Goal: Task Accomplishment & Management: Use online tool/utility

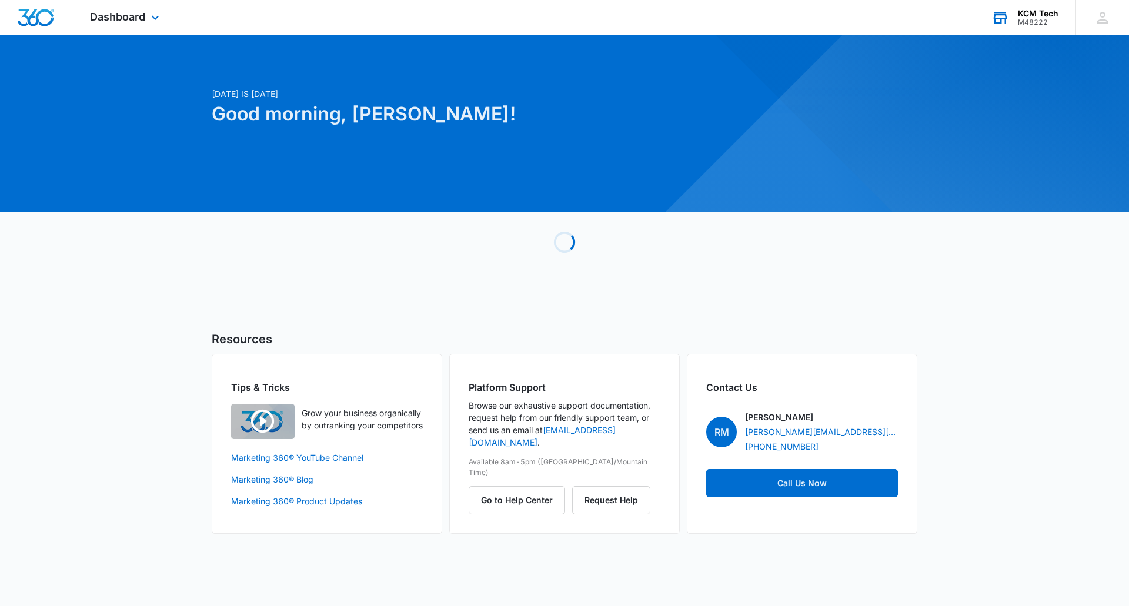
click at [1028, 16] on div "KCM Tech" at bounding box center [1038, 13] width 41 height 9
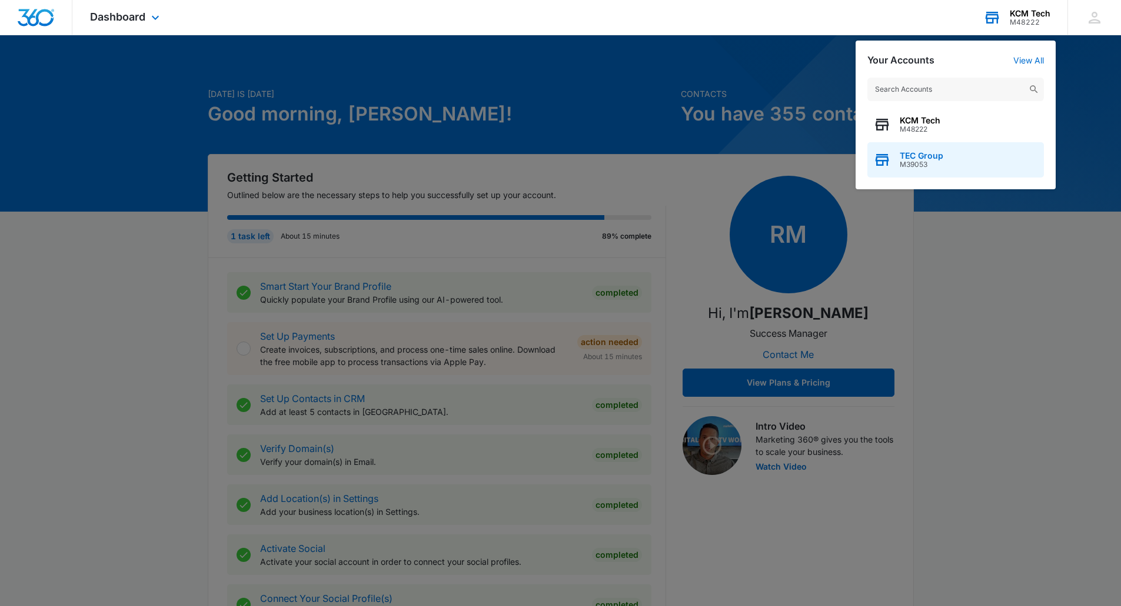
click at [926, 156] on span "TEC Group" at bounding box center [921, 155] width 44 height 9
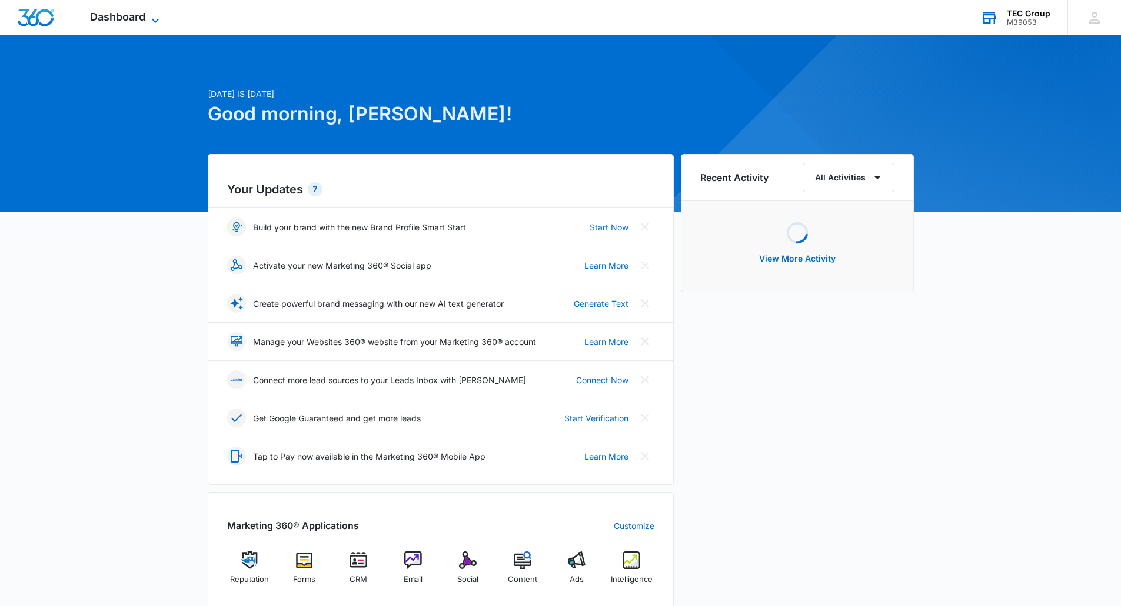
click at [132, 17] on span "Dashboard" at bounding box center [117, 17] width 55 height 12
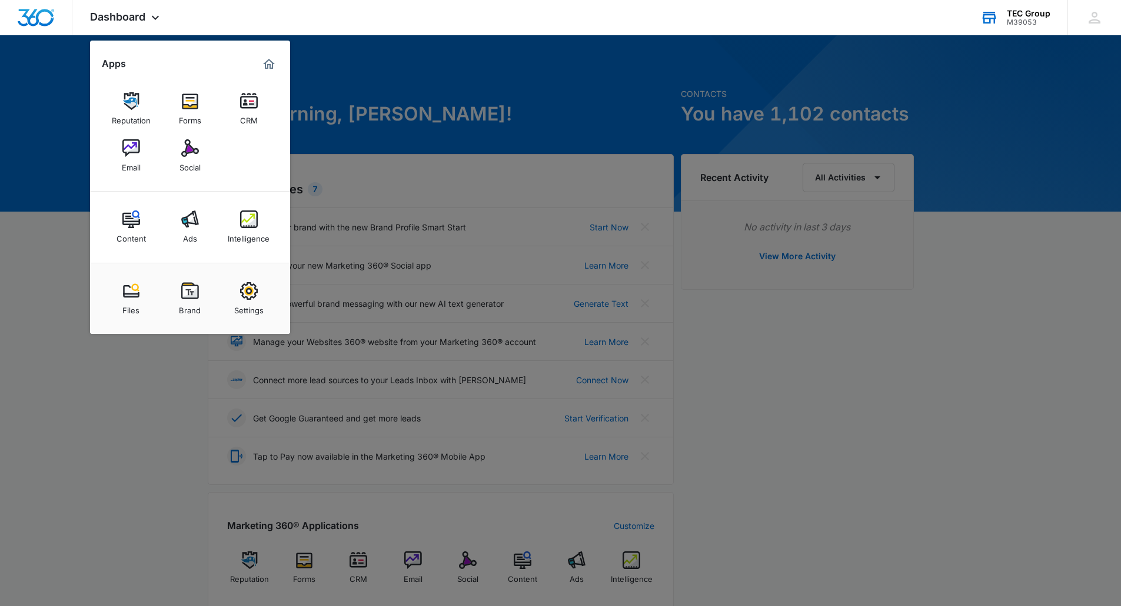
click at [438, 513] on div at bounding box center [560, 303] width 1121 height 606
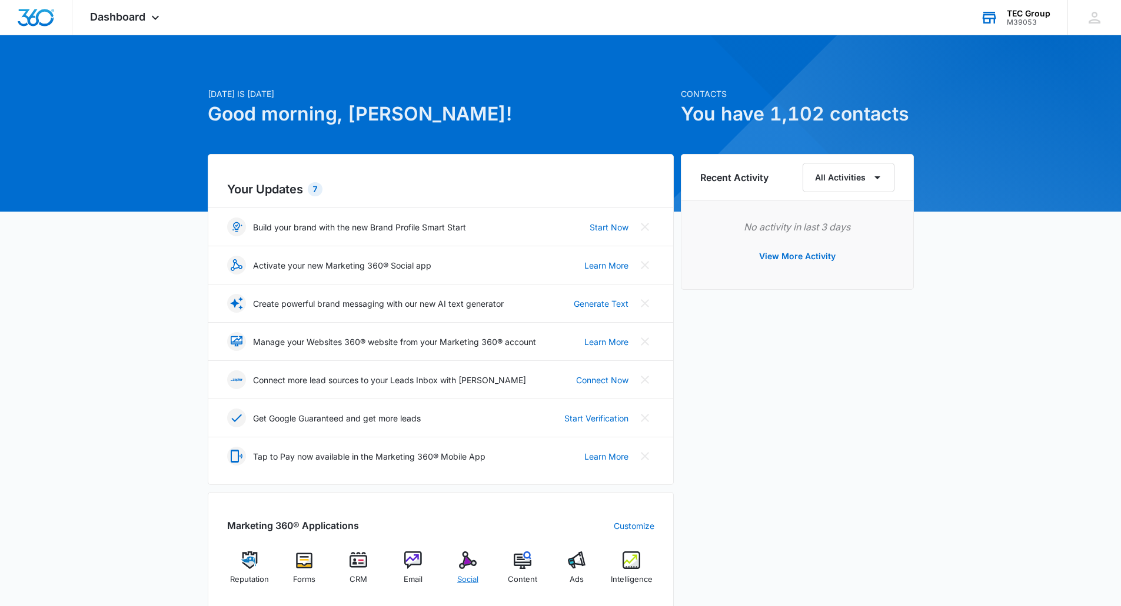
click at [454, 554] on div "Social" at bounding box center [467, 573] width 45 height 42
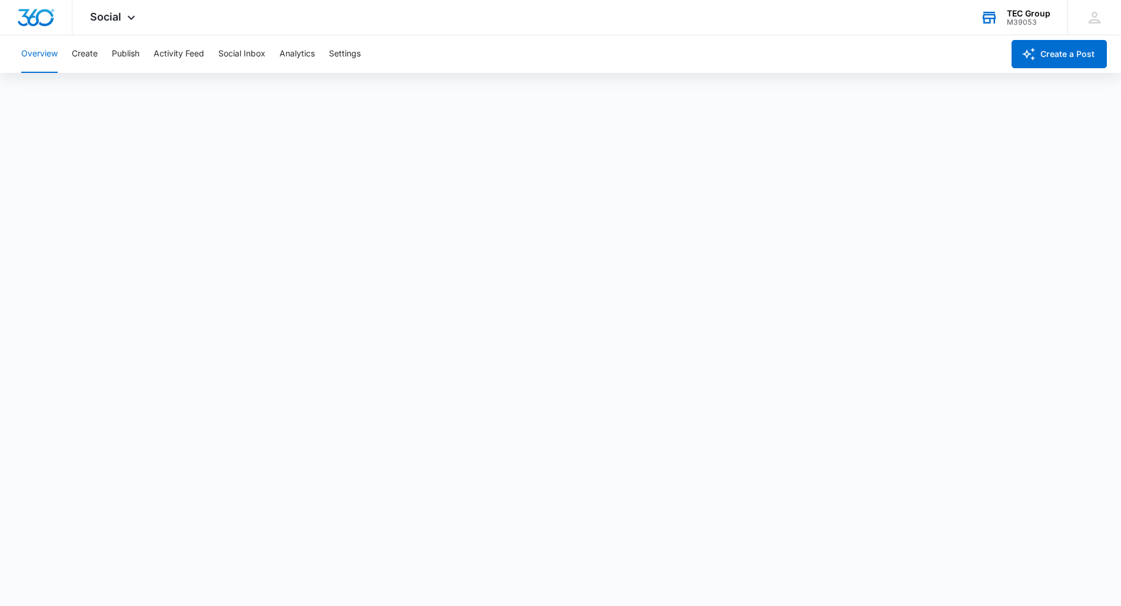
click at [149, 49] on div "Overview Create Publish Activity Feed Social Inbox Analytics Settings" at bounding box center [508, 54] width 989 height 38
click at [136, 49] on button "Publish" at bounding box center [126, 54] width 28 height 38
click at [127, 48] on button "Publish" at bounding box center [126, 54] width 28 height 38
click at [87, 58] on button "Create" at bounding box center [85, 54] width 26 height 38
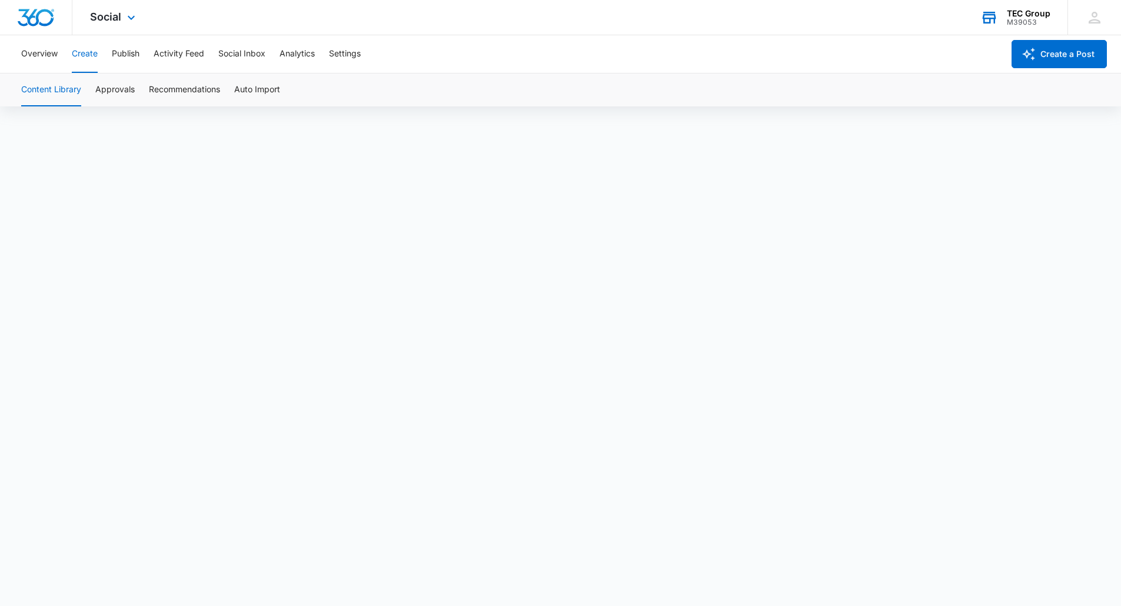
drag, startPoint x: 766, startPoint y: 93, endPoint x: 352, endPoint y: 4, distance: 424.1
click at [766, 93] on div "Content Library Approvals Recommendations Auto Import" at bounding box center [560, 90] width 1092 height 33
click at [123, 49] on button "Publish" at bounding box center [126, 54] width 28 height 38
click at [91, 61] on button "Create" at bounding box center [85, 54] width 26 height 38
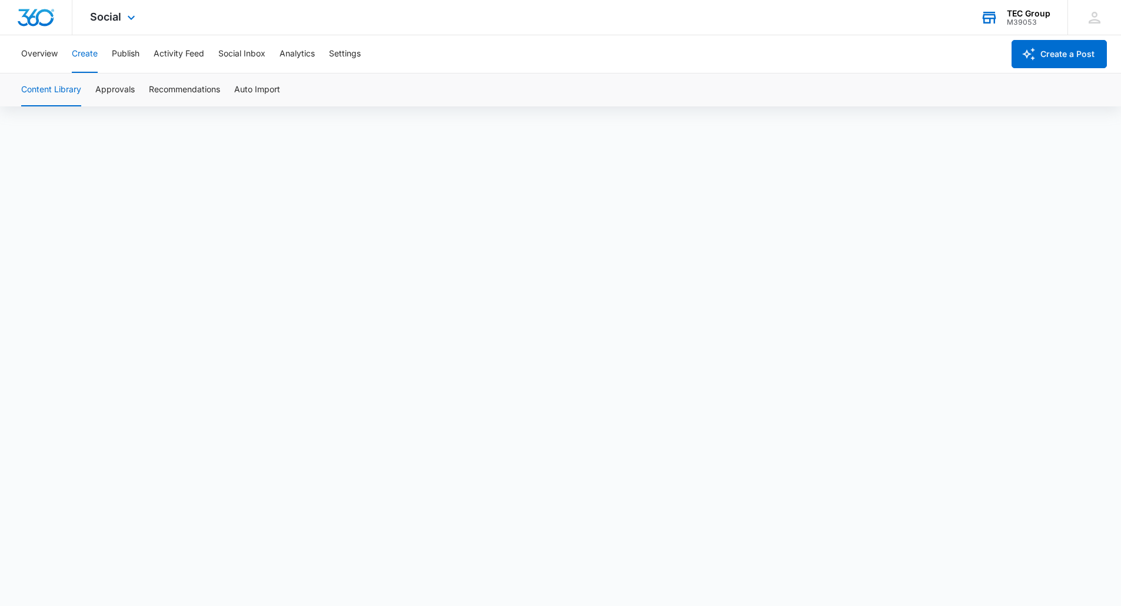
click at [132, 31] on div "Social Apps Reputation Forms CRM Email Social Content Ads Intelligence Files Br…" at bounding box center [114, 17] width 84 height 35
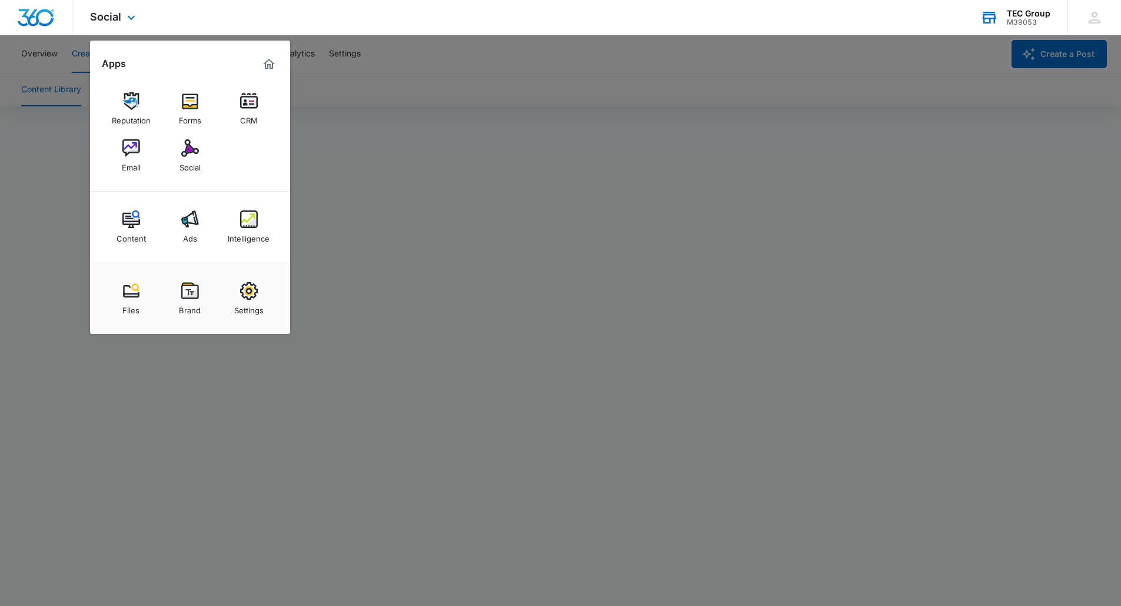
click at [132, 46] on div "Apps Reputation Forms CRM Email Social Content Ads Intelligence Files Brand Set…" at bounding box center [190, 188] width 200 height 294
click at [442, 44] on div at bounding box center [560, 303] width 1121 height 606
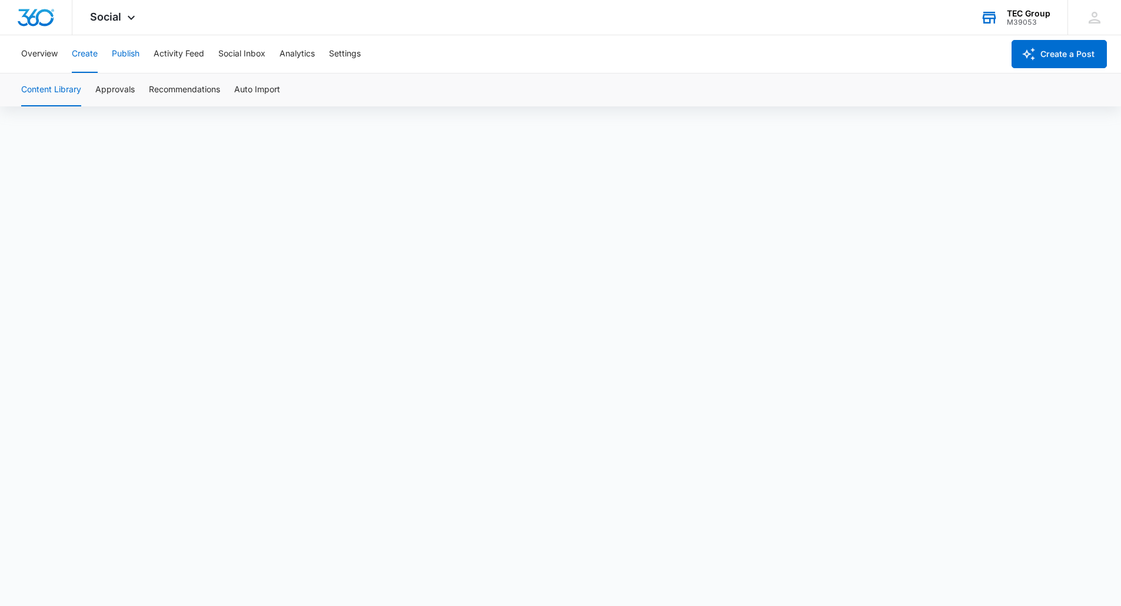
click at [116, 52] on button "Publish" at bounding box center [126, 54] width 28 height 38
